Goal: Task Accomplishment & Management: Manage account settings

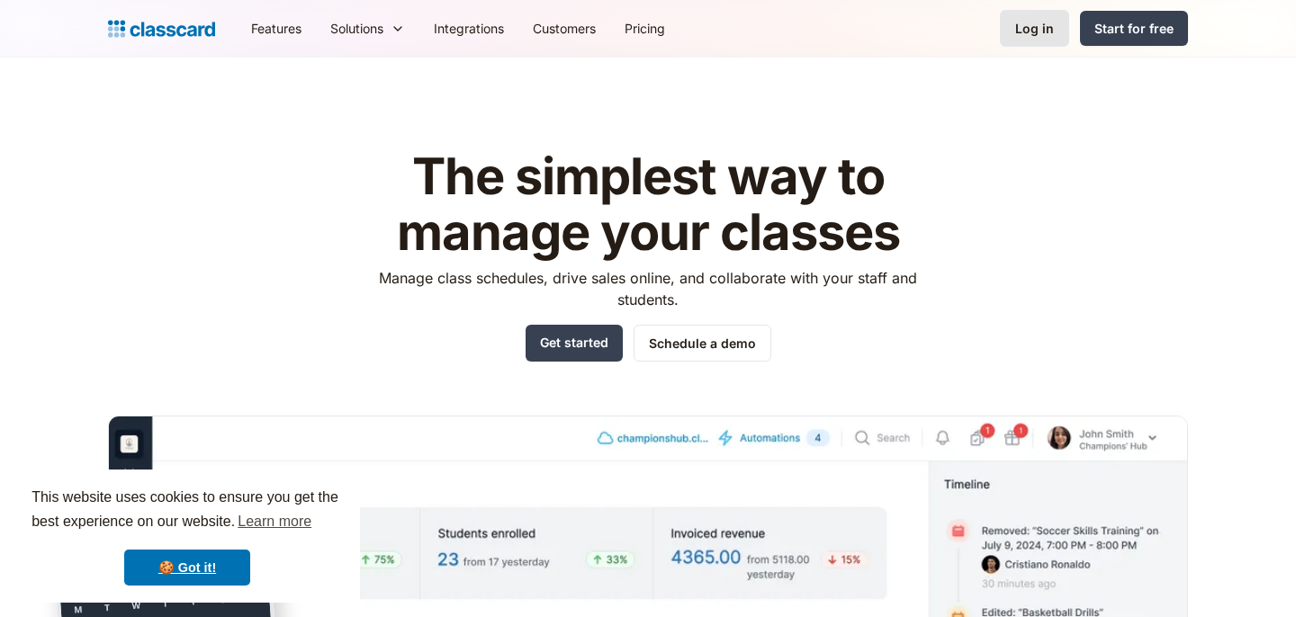
click at [1046, 25] on div "Log in" at bounding box center [1034, 28] width 39 height 19
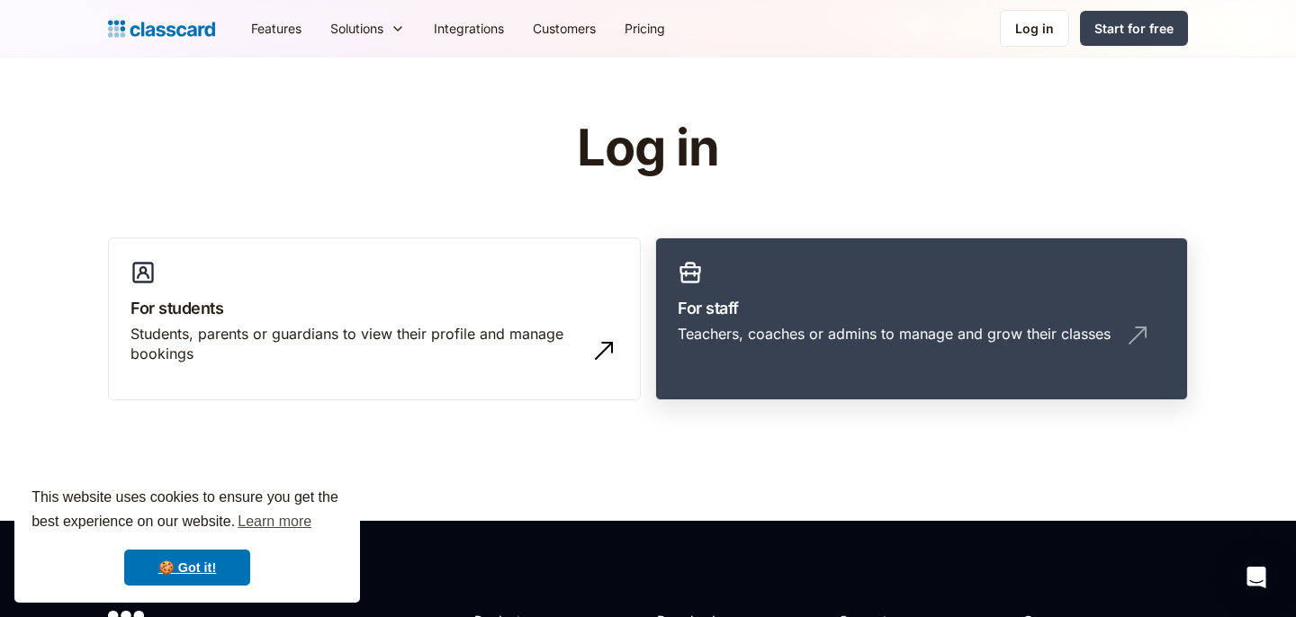
click at [765, 311] on h3 "For staff" at bounding box center [921, 308] width 488 height 24
